Goal: Task Accomplishment & Management: Use online tool/utility

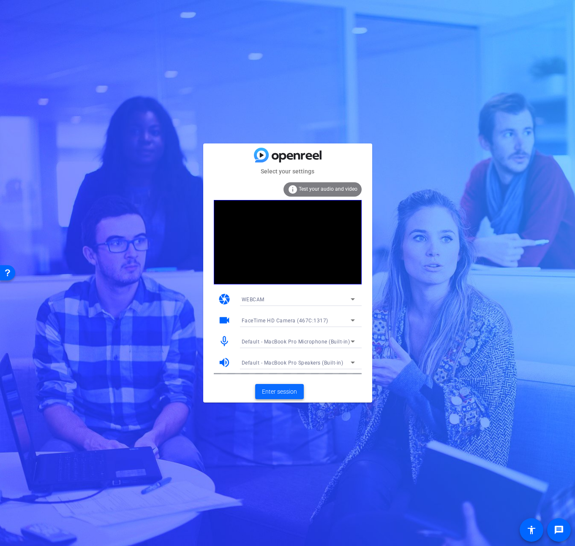
click at [279, 394] on span "Enter session" at bounding box center [279, 392] width 35 height 9
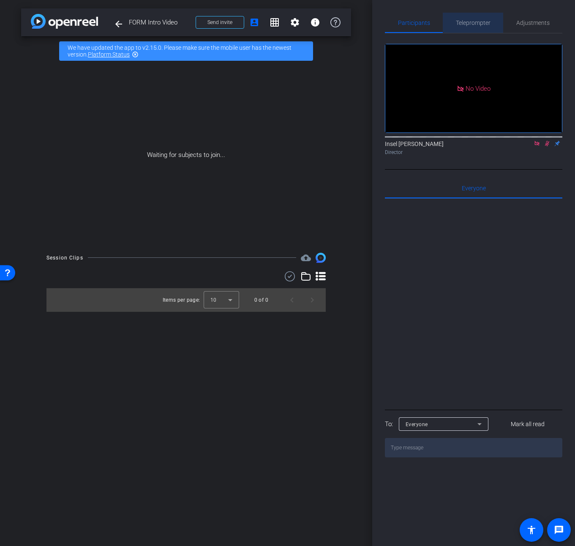
click at [476, 31] on span "Teleprompter" at bounding box center [473, 23] width 35 height 20
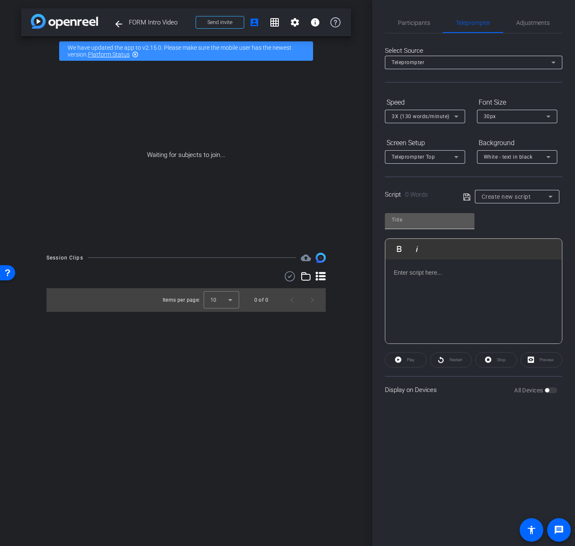
click at [444, 227] on div at bounding box center [430, 221] width 90 height 16
click at [446, 221] on input "text" at bounding box center [429, 220] width 76 height 10
click at [502, 204] on div at bounding box center [517, 208] width 84 height 9
click at [509, 197] on span "Create new script" at bounding box center [505, 196] width 49 height 7
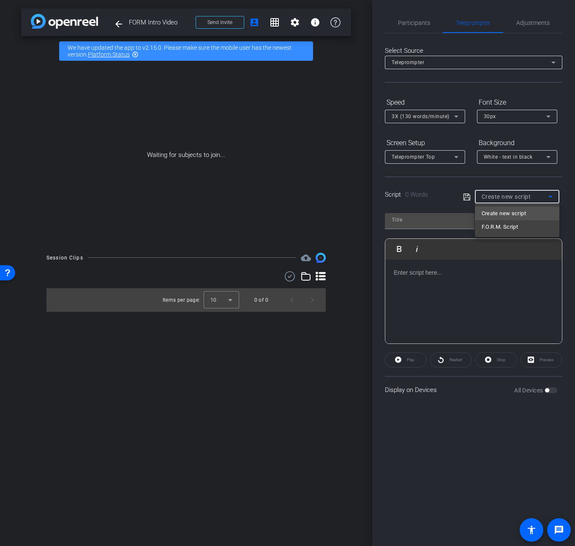
click at [501, 226] on span "F.O.R.M. Script" at bounding box center [499, 227] width 37 height 10
type input "F.O.R.M. Script"
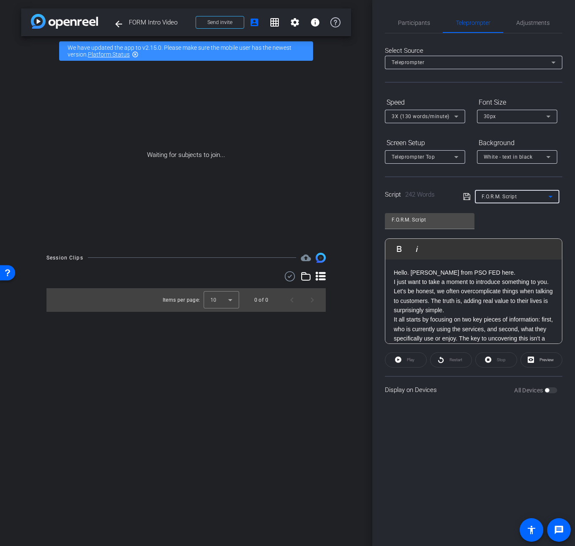
click at [448, 281] on p "I just want to take a moment to introduce something to you." at bounding box center [474, 281] width 160 height 9
click at [411, 358] on div "Play" at bounding box center [406, 360] width 42 height 15
click at [540, 359] on span "Preview" at bounding box center [546, 360] width 14 height 5
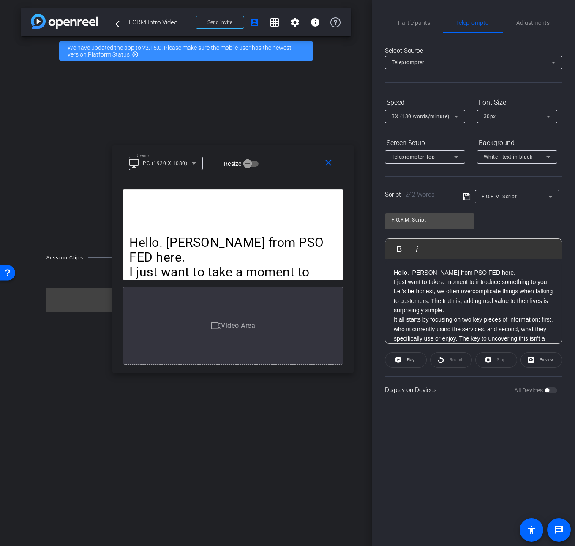
drag, startPoint x: 297, startPoint y: 166, endPoint x: 273, endPoint y: 162, distance: 24.4
click at [273, 162] on div "Device desktop_windows PC (1920 X 1080) Resize" at bounding box center [236, 162] width 214 height 15
click at [329, 167] on mat-icon "close" at bounding box center [328, 163] width 11 height 11
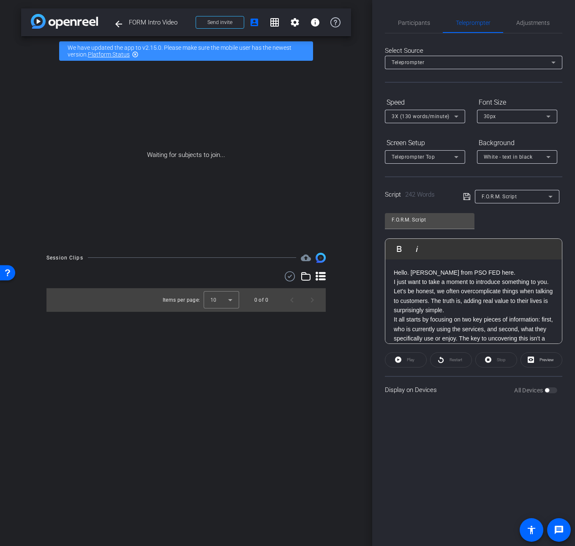
click at [412, 287] on p "I just want to take a moment to introduce something to you." at bounding box center [474, 281] width 160 height 9
click at [510, 274] on p "Hello. David Santos from PSO FED here." at bounding box center [474, 272] width 160 height 9
click at [490, 308] on p "I just want to take a moment to introduce something to you. Let's be honest, we…" at bounding box center [474, 296] width 160 height 38
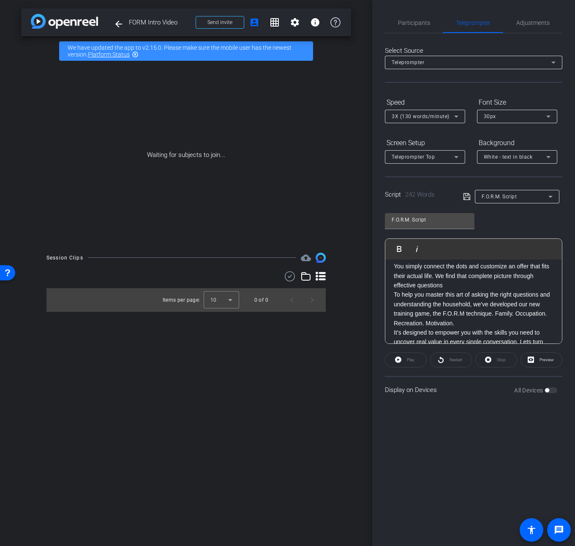
scroll to position [225, 0]
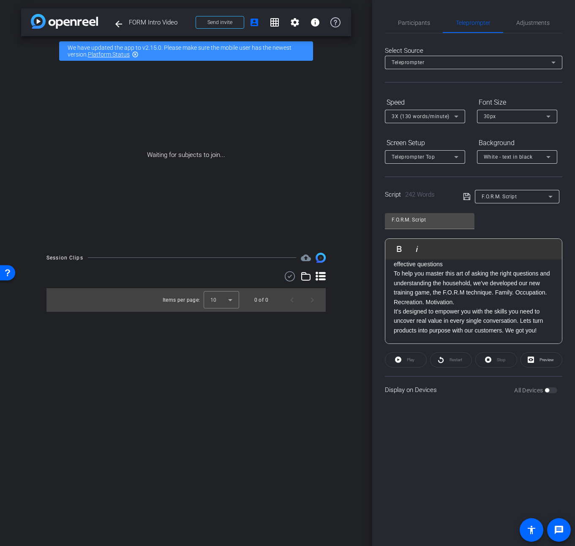
click at [467, 196] on icon at bounding box center [467, 197] width 8 height 10
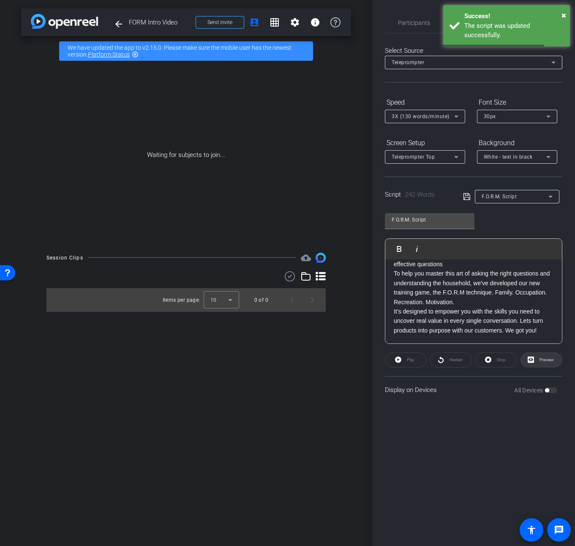
click at [534, 360] on span at bounding box center [541, 360] width 41 height 20
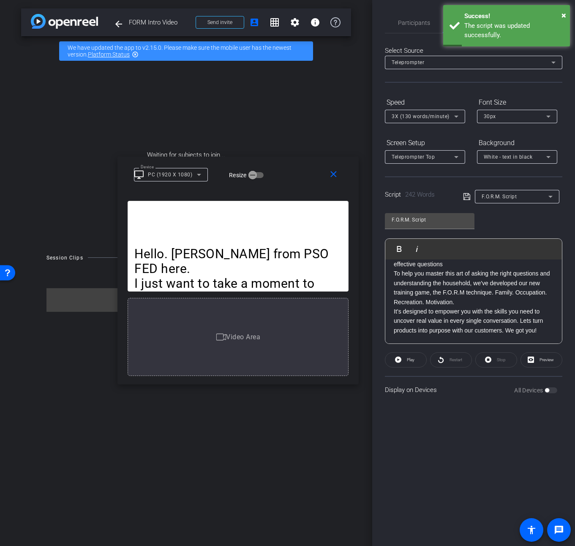
drag, startPoint x: 345, startPoint y: 182, endPoint x: 308, endPoint y: 183, distance: 37.2
click at [297, 179] on div "Device desktop_windows PC (1920 X 1080) Resize" at bounding box center [241, 174] width 214 height 15
click at [409, 357] on span "Play" at bounding box center [410, 360] width 10 height 12
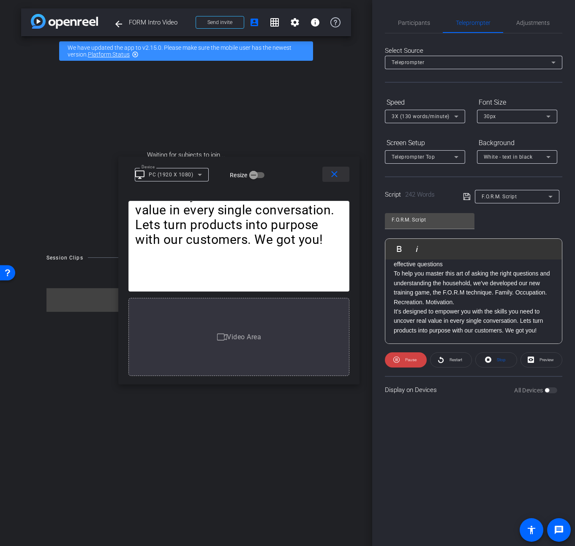
click at [335, 178] on mat-icon "close" at bounding box center [334, 174] width 11 height 11
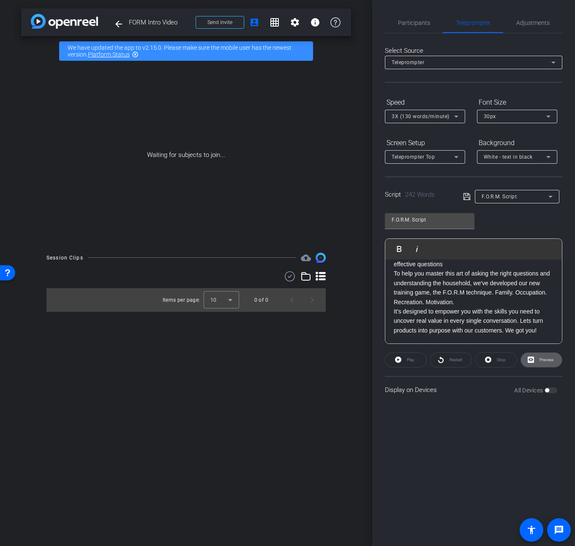
click at [459, 280] on p "To help you master this art of asking the right questions and understanding the…" at bounding box center [474, 288] width 160 height 38
click at [494, 310] on p "It’s designed to empower you with the skills you need to uncover real value in …" at bounding box center [474, 321] width 160 height 28
click at [471, 263] on p "You simply connect the dots and customize an offer that fits their actual life.…" at bounding box center [474, 255] width 160 height 28
click at [459, 196] on div "Script 242 Words F.O.R.M. Script" at bounding box center [473, 189] width 177 height 27
click at [467, 193] on icon at bounding box center [466, 196] width 7 height 7
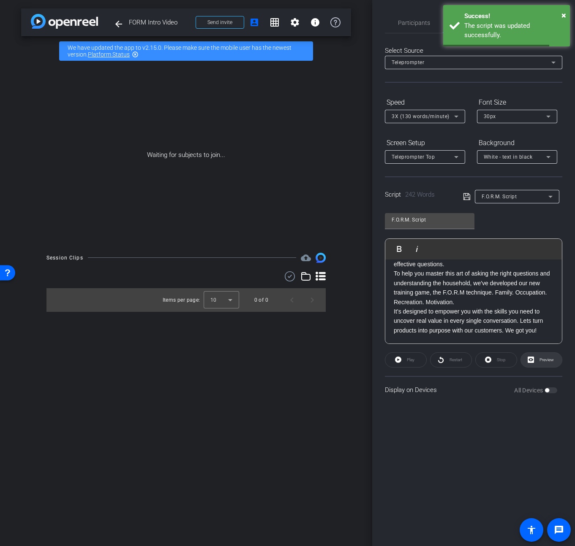
click at [541, 356] on span "Preview" at bounding box center [545, 360] width 16 height 12
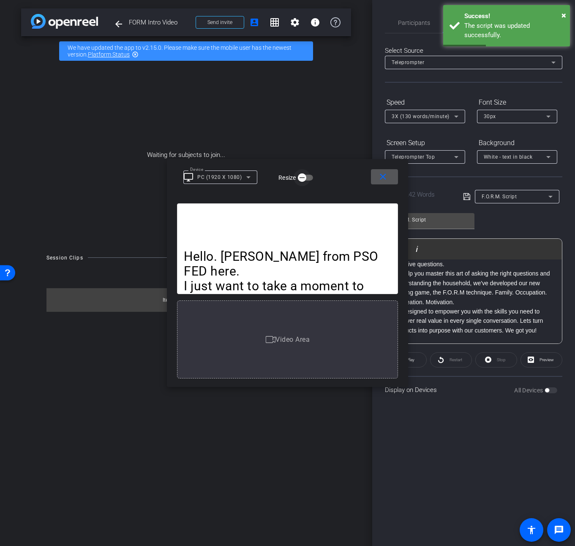
click at [305, 178] on icon "button" at bounding box center [302, 178] width 8 height 8
click at [305, 178] on icon "button" at bounding box center [309, 178] width 8 height 8
click at [249, 174] on icon at bounding box center [248, 177] width 10 height 10
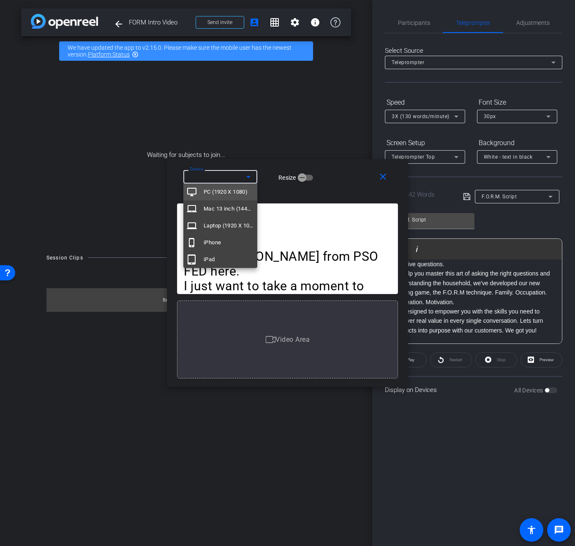
click at [240, 192] on span "PC (1920 X 1080)" at bounding box center [226, 192] width 44 height 10
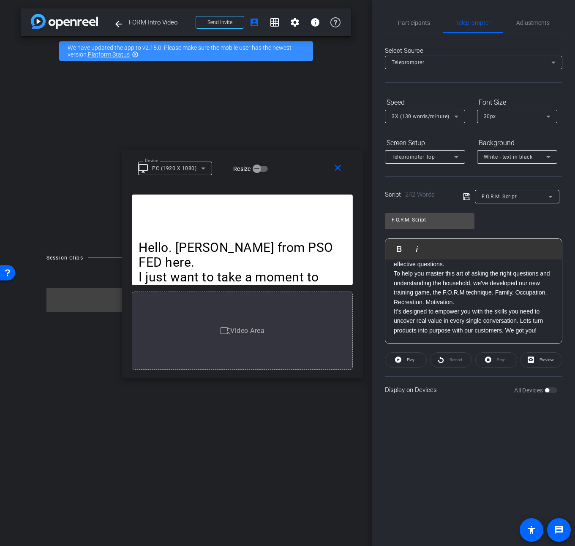
drag, startPoint x: 342, startPoint y: 176, endPoint x: 305, endPoint y: 170, distance: 37.6
click at [305, 170] on div "Device desktop_windows PC (1920 X 1080) Resize" at bounding box center [245, 167] width 214 height 15
click at [334, 172] on mat-icon "close" at bounding box center [337, 168] width 11 height 11
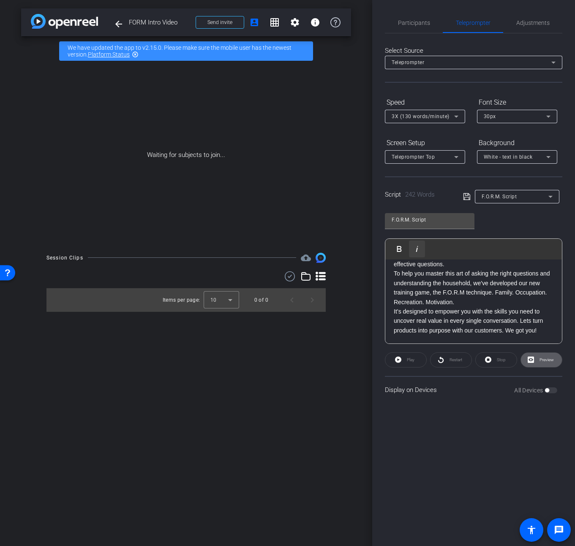
click at [417, 252] on icon "button" at bounding box center [417, 249] width 10 height 10
click at [428, 281] on p "To help you master this art of asking the right questions and understanding the…" at bounding box center [474, 288] width 160 height 38
click at [396, 272] on p "To help you master this art of asking the right questions and understanding the…" at bounding box center [474, 288] width 160 height 38
click at [529, 357] on icon at bounding box center [530, 360] width 6 height 6
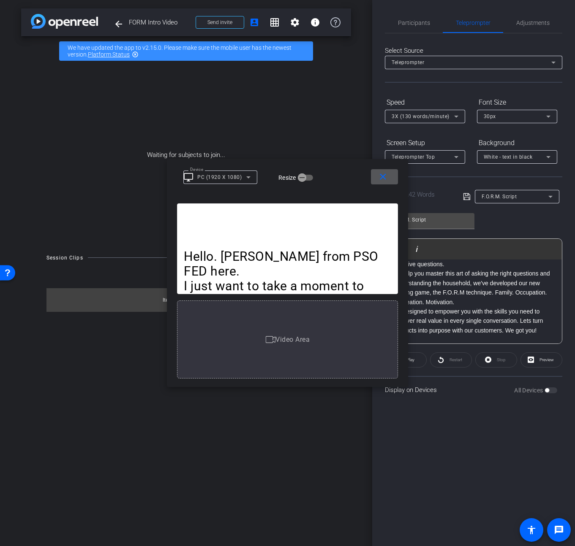
click at [391, 186] on span at bounding box center [384, 177] width 27 height 20
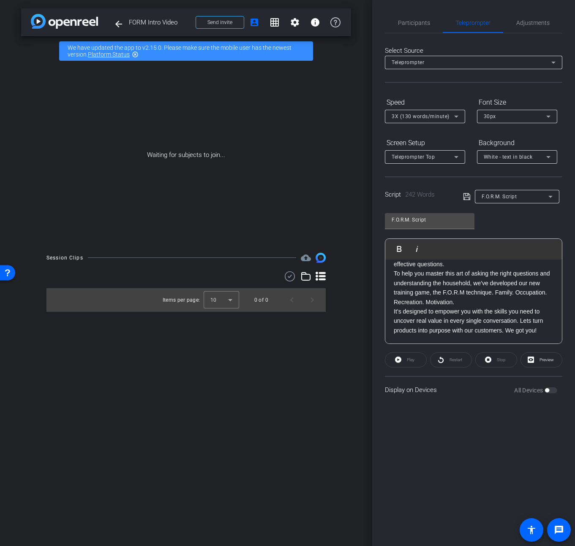
click at [550, 388] on div "All Devices" at bounding box center [535, 390] width 43 height 8
click at [547, 367] on span at bounding box center [541, 360] width 41 height 20
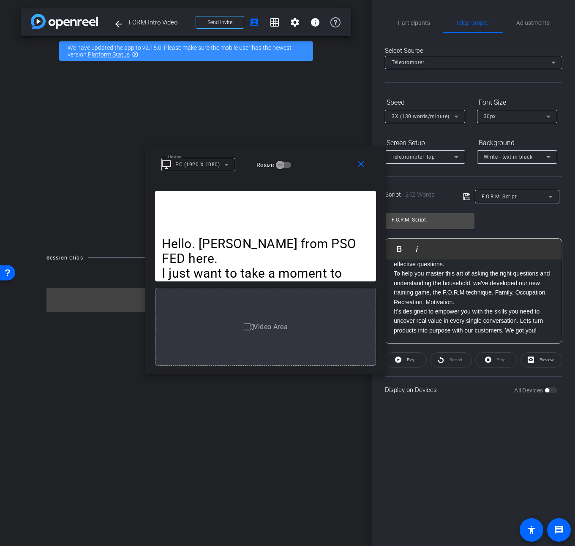
drag, startPoint x: 340, startPoint y: 182, endPoint x: 332, endPoint y: 207, distance: 26.9
click at [296, 168] on div "Device desktop_windows PC (1920 X 1080) Resize" at bounding box center [268, 164] width 214 height 15
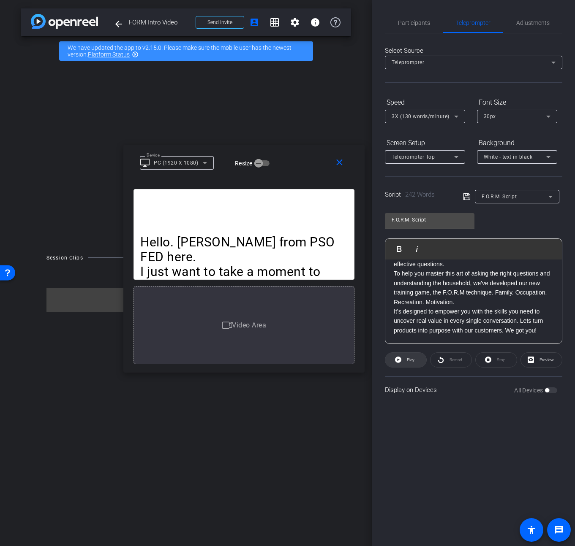
click at [410, 360] on span "Play" at bounding box center [411, 360] width 8 height 5
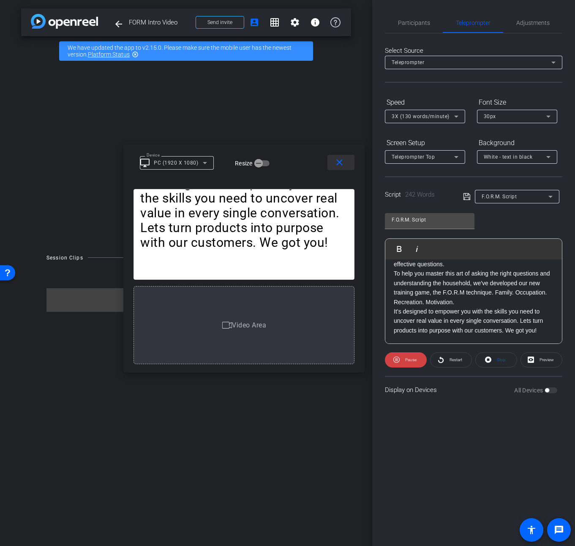
click at [343, 168] on span at bounding box center [340, 162] width 27 height 20
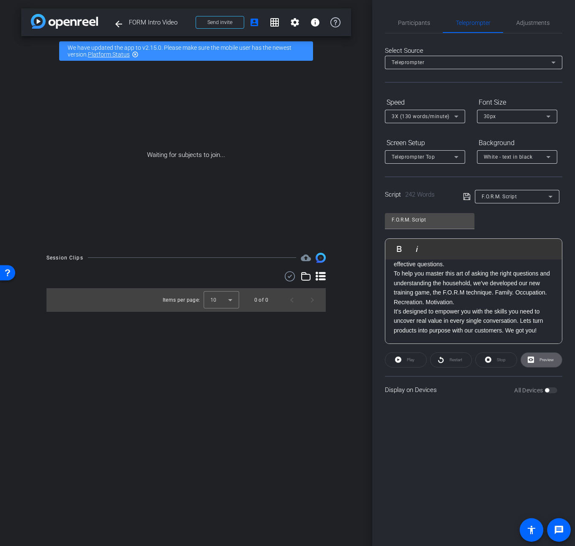
click at [475, 290] on p "To help you master this art of asking the right questions and understanding the…" at bounding box center [474, 288] width 160 height 38
click at [469, 199] on icon at bounding box center [467, 197] width 8 height 10
click at [257, 22] on mat-icon "account_box" at bounding box center [254, 22] width 10 height 10
click at [254, 22] on mat-icon "account_box" at bounding box center [254, 22] width 10 height 10
click at [311, 22] on mat-icon "info" at bounding box center [315, 22] width 10 height 10
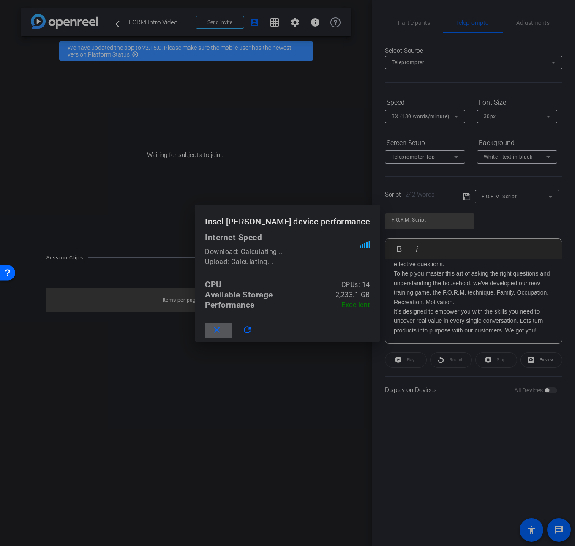
click at [223, 323] on span at bounding box center [218, 330] width 27 height 20
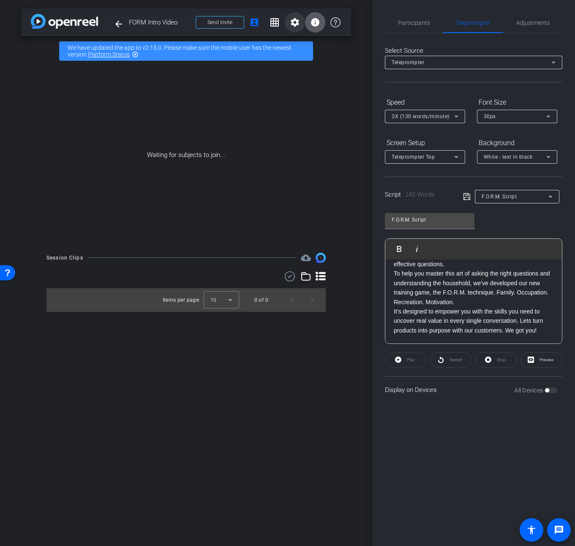
click at [292, 28] on span at bounding box center [295, 22] width 20 height 20
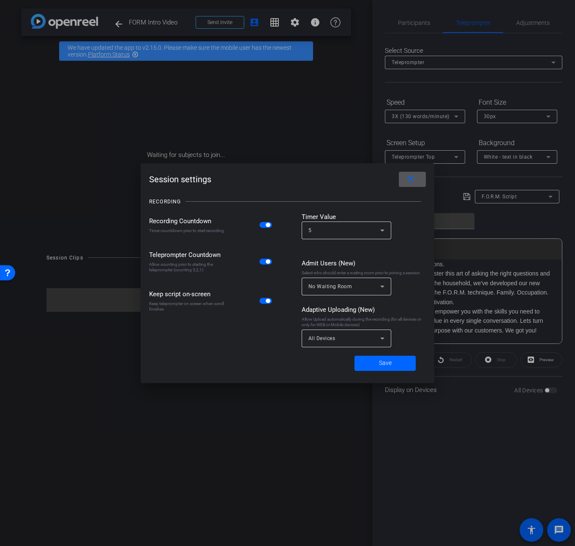
click at [406, 178] on mat-icon "close" at bounding box center [410, 179] width 11 height 11
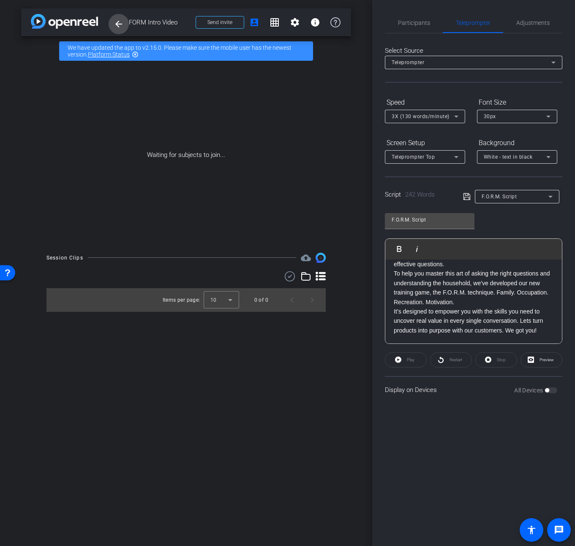
click at [117, 24] on mat-icon "arrow_back" at bounding box center [119, 24] width 10 height 10
click at [123, 22] on mat-icon "arrow_back" at bounding box center [119, 24] width 10 height 10
click at [80, 20] on img at bounding box center [64, 21] width 67 height 15
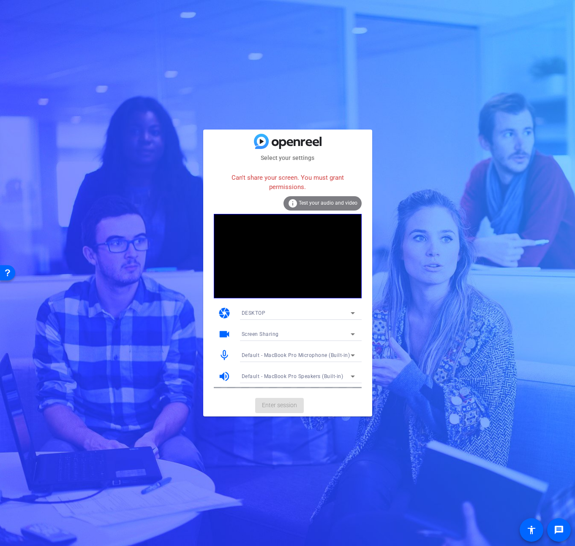
click at [310, 305] on div "camera DESKTOP" at bounding box center [288, 313] width 148 height 21
click at [306, 311] on div "DESKTOP" at bounding box center [296, 313] width 109 height 11
click at [145, 85] on mat-option "WEBCAM" at bounding box center [74, 73] width 142 height 26
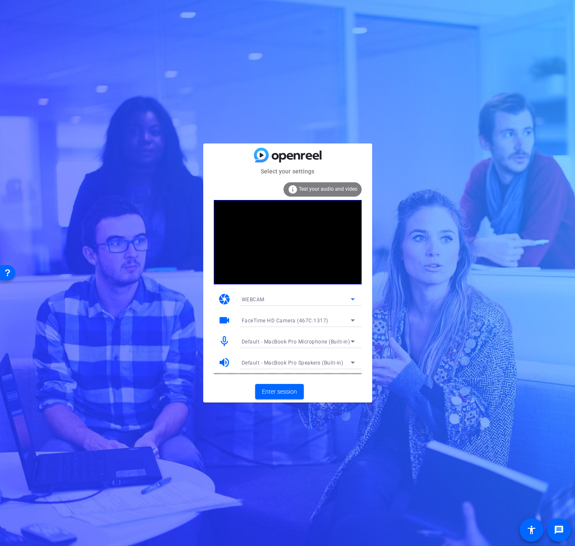
click at [343, 318] on div "FaceTime HD Camera (467C:1317)" at bounding box center [296, 320] width 109 height 11
click at [130, 81] on div at bounding box center [78, 72] width 104 height 18
